Goal: Information Seeking & Learning: Learn about a topic

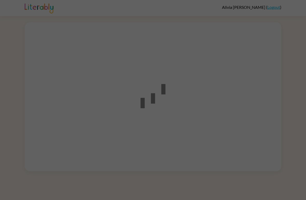
click at [293, 81] on div at bounding box center [153, 95] width 306 height 151
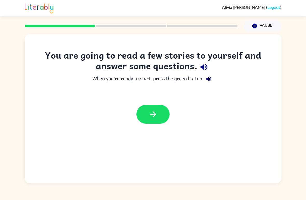
click at [161, 115] on button "button" at bounding box center [152, 114] width 33 height 19
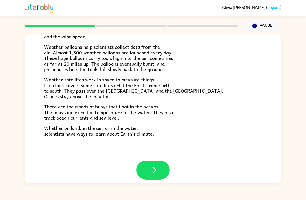
scroll to position [139, 0]
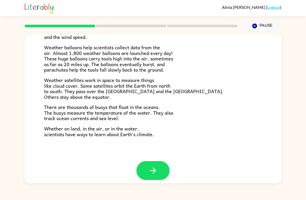
click at [157, 166] on icon "button" at bounding box center [153, 170] width 9 height 9
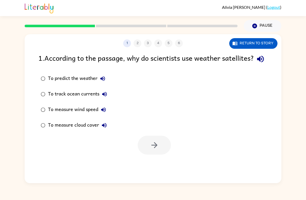
scroll to position [0, 0]
click at [63, 84] on div "To predict the weather" at bounding box center [78, 78] width 60 height 10
click at [251, 42] on button "Return to story" at bounding box center [253, 43] width 48 height 11
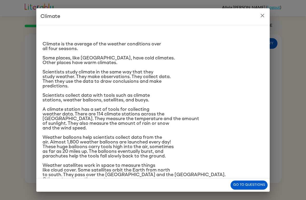
click at [257, 187] on button "Go to questions" at bounding box center [248, 184] width 37 height 9
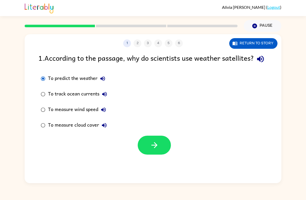
click at [59, 130] on div "To measure cloud cover" at bounding box center [78, 125] width 61 height 10
click at [161, 150] on button "button" at bounding box center [154, 145] width 33 height 19
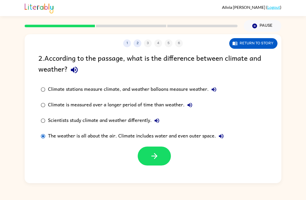
click at [162, 158] on button "button" at bounding box center [154, 155] width 33 height 19
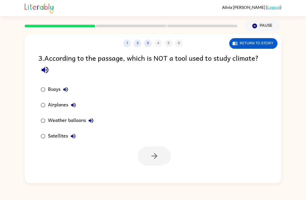
click at [55, 100] on label "Airplanes" at bounding box center [67, 105] width 63 height 16
click at [156, 158] on icon "button" at bounding box center [154, 155] width 9 height 9
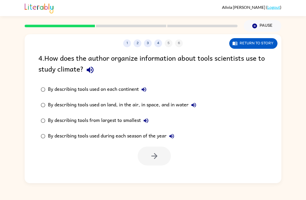
click at [187, 103] on div "By describing tools used on land, in the air, in space, and in water" at bounding box center [123, 105] width 151 height 10
click at [155, 159] on icon "button" at bounding box center [154, 155] width 9 height 9
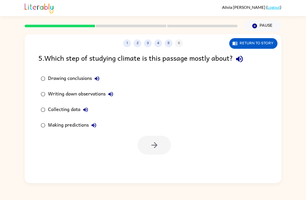
click at [55, 106] on div "Collecting data" at bounding box center [69, 109] width 43 height 10
click at [161, 141] on button "button" at bounding box center [154, 145] width 33 height 19
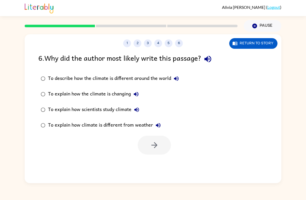
click at [122, 108] on div "To explain how scientists study climate" at bounding box center [95, 109] width 94 height 10
click at [160, 149] on button "button" at bounding box center [154, 145] width 33 height 19
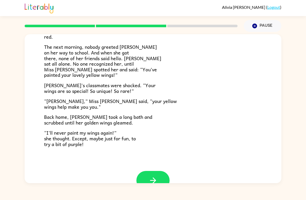
scroll to position [130, 0]
click at [158, 174] on button "button" at bounding box center [152, 180] width 33 height 19
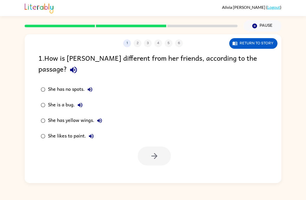
click at [64, 115] on div "She has yellow wings." at bounding box center [76, 120] width 57 height 10
click at [150, 151] on icon "button" at bounding box center [154, 155] width 9 height 9
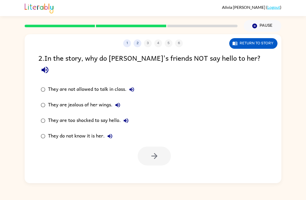
click at [86, 131] on div "They do not know it is her." at bounding box center [81, 136] width 67 height 10
click at [162, 149] on button "button" at bounding box center [154, 155] width 33 height 19
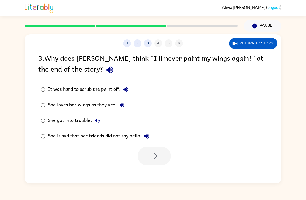
click at [106, 99] on label "She loves her wings as they are." at bounding box center [95, 105] width 119 height 16
click at [156, 160] on icon "button" at bounding box center [154, 155] width 9 height 9
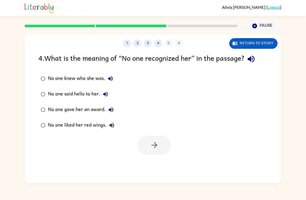
click at [100, 81] on div "No one knew who she was." at bounding box center [82, 78] width 68 height 10
click at [154, 146] on icon "button" at bounding box center [154, 145] width 9 height 9
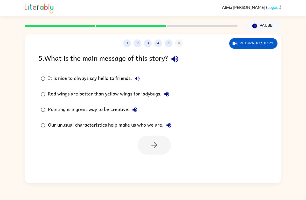
click at [160, 124] on div "Our unusual characteristics help make us who we are." at bounding box center [111, 125] width 126 height 10
click at [161, 142] on button "button" at bounding box center [154, 145] width 33 height 19
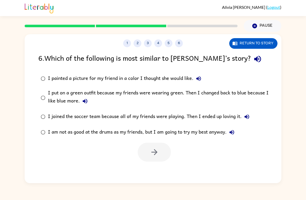
click at [50, 95] on div "I put on a green outfit because my friends were wearing green. Then I changed b…" at bounding box center [161, 97] width 227 height 17
click at [156, 152] on icon "button" at bounding box center [154, 152] width 6 height 6
